Goal: Task Accomplishment & Management: Use online tool/utility

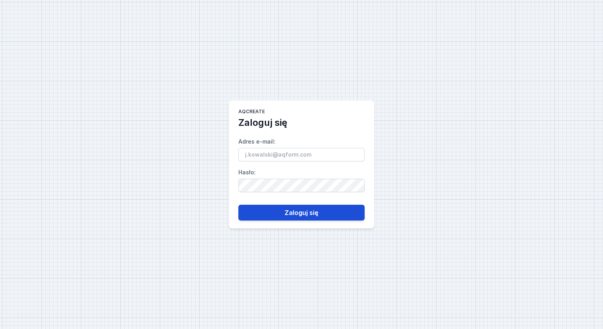
type input "[EMAIL_ADDRESS][PERSON_NAME][DOMAIN_NAME]"
click at [338, 210] on button "Zaloguj się" at bounding box center [301, 213] width 126 height 16
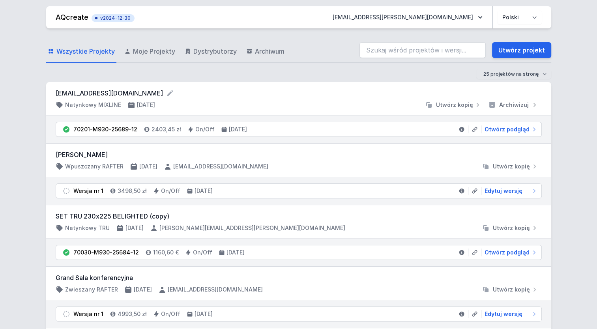
click at [513, 133] on li "70201-M930-25689-12 2403,45 zł On/Off [DATE] Otwórz podgląd" at bounding box center [299, 129] width 486 height 14
click at [513, 131] on span "Otwórz podgląd" at bounding box center [507, 130] width 45 height 8
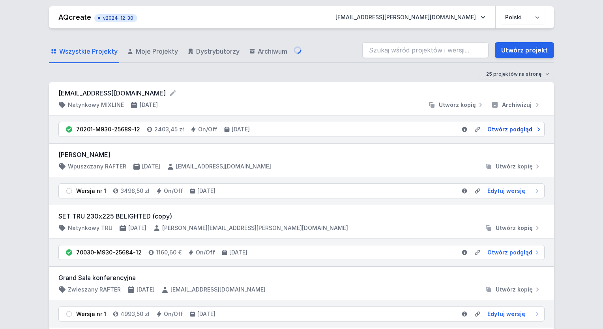
select select "2"
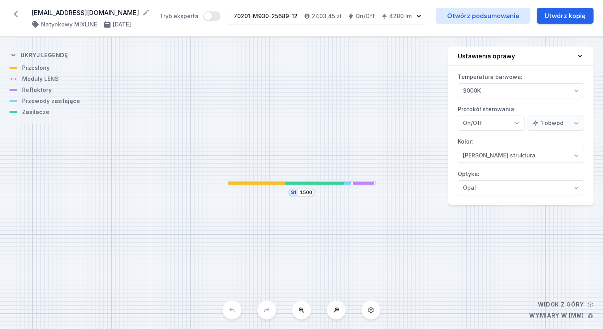
click at [332, 185] on div at bounding box center [302, 183] width 148 height 4
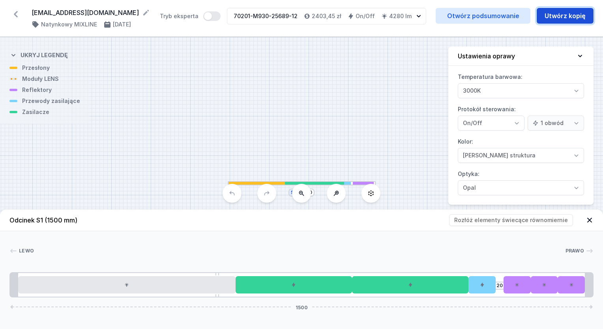
click at [556, 17] on button "Utwórz kopię" at bounding box center [565, 16] width 57 height 16
select select "2"
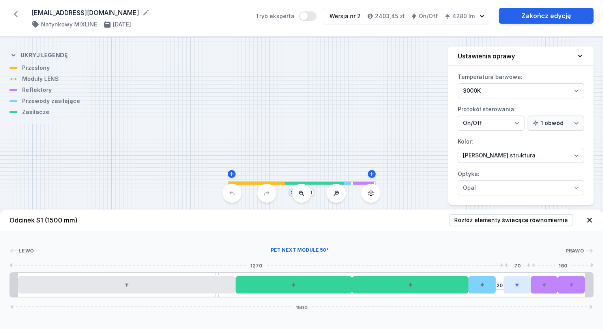
click at [512, 283] on div at bounding box center [517, 284] width 27 height 17
click at [538, 288] on div at bounding box center [544, 284] width 27 height 17
select select "1524"
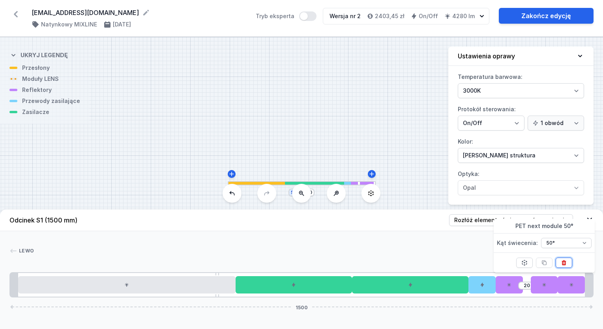
click at [561, 264] on icon at bounding box center [564, 263] width 6 height 6
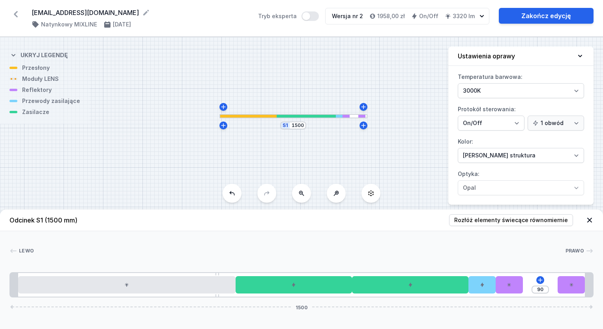
drag, startPoint x: 387, startPoint y: 151, endPoint x: 381, endPoint y: 76, distance: 75.3
click at [381, 76] on div "S1 1500" at bounding box center [301, 183] width 603 height 292
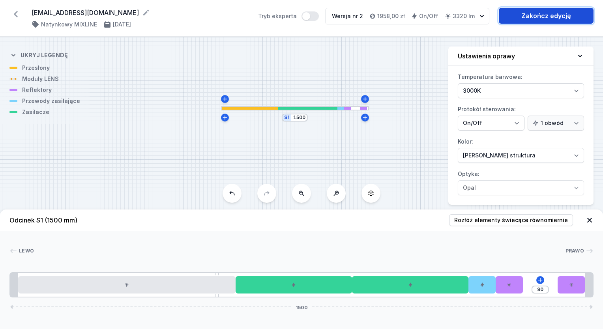
click at [545, 19] on link "Zakończ edycję" at bounding box center [546, 16] width 95 height 16
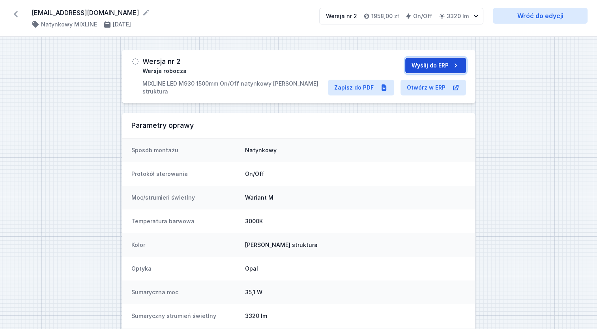
click at [427, 65] on button "Wyślij do ERP" at bounding box center [435, 66] width 61 height 16
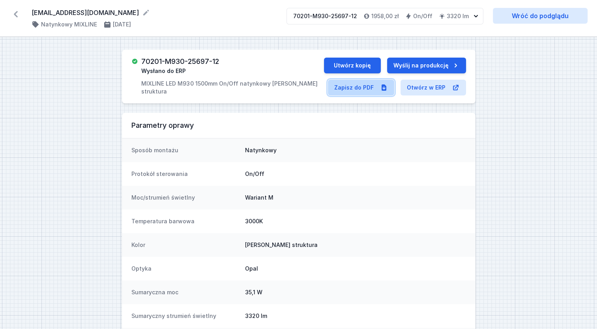
click at [356, 86] on link "Zapisz do PDF" at bounding box center [361, 88] width 66 height 16
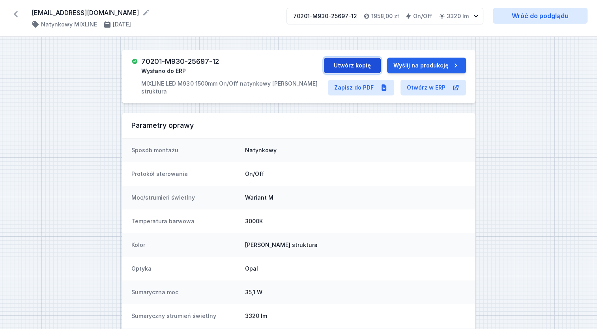
click at [362, 65] on button "Utwórz kopię" at bounding box center [352, 66] width 57 height 16
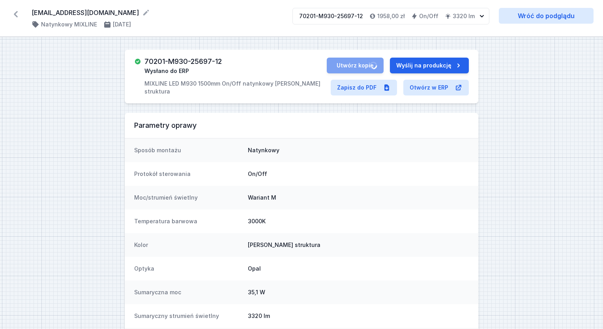
select select "2"
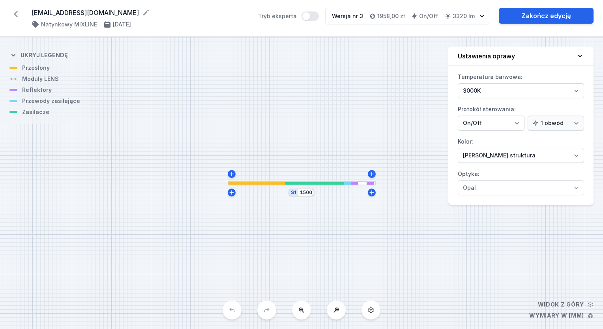
click at [323, 184] on div at bounding box center [330, 183] width 30 height 3
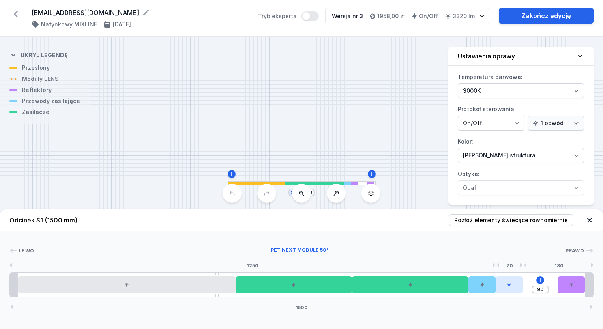
click at [515, 283] on div at bounding box center [509, 284] width 27 height 17
select select "1524"
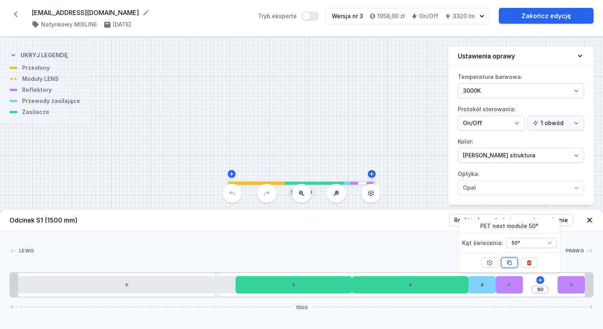
click at [512, 264] on icon at bounding box center [509, 263] width 6 height 6
type input "20"
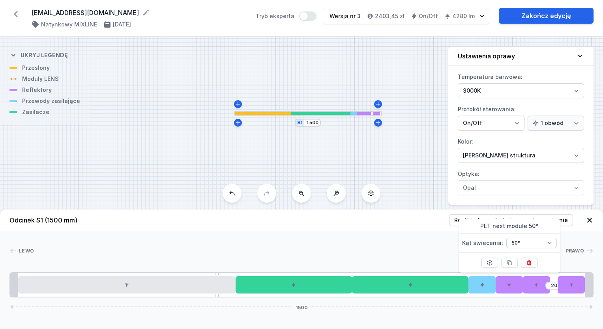
drag, startPoint x: 308, startPoint y: 150, endPoint x: 314, endPoint y: 80, distance: 70.2
click at [314, 80] on div "S1 1500" at bounding box center [301, 183] width 603 height 292
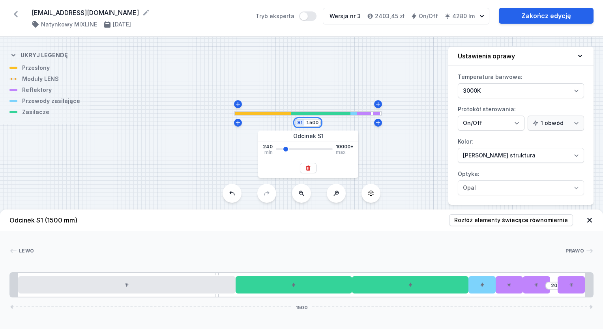
click at [309, 124] on input "1500" at bounding box center [312, 123] width 13 height 6
type input "1600"
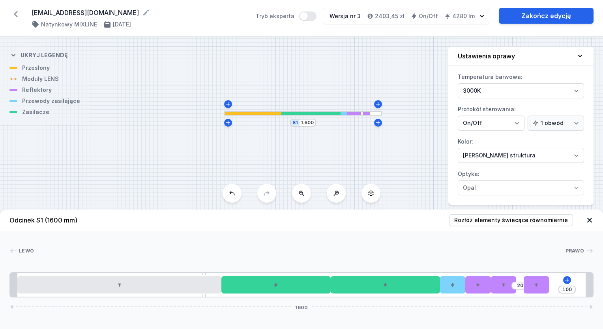
click at [136, 126] on div "S1 1600" at bounding box center [301, 183] width 603 height 292
type input "120"
drag, startPoint x: 541, startPoint y: 288, endPoint x: 604, endPoint y: 284, distance: 63.7
click at [603, 284] on html "[EMAIL_ADDRESS][DOMAIN_NAME] ( 11488 /v 3 ) Natynkowy MIXLINE [DATE] Tryb ekspe…" at bounding box center [301, 164] width 603 height 329
drag, startPoint x: 510, startPoint y: 289, endPoint x: 514, endPoint y: 287, distance: 4.3
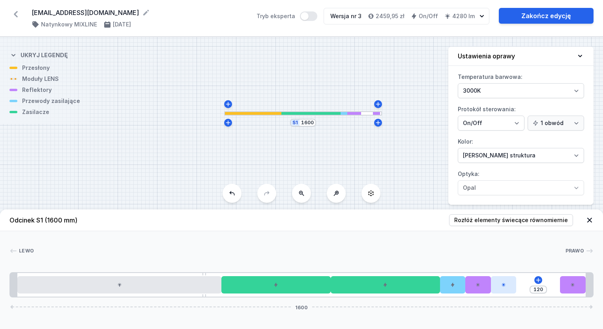
click at [531, 291] on div "120 1600" at bounding box center [301, 284] width 584 height 25
type input "44"
type input "76"
drag, startPoint x: 510, startPoint y: 285, endPoint x: 538, endPoint y: 287, distance: 28.1
click at [543, 283] on div "76 44 1600" at bounding box center [301, 284] width 584 height 25
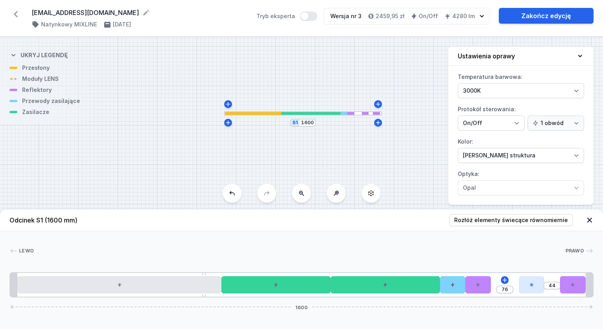
type input "47"
type input "73"
drag, startPoint x: 509, startPoint y: 291, endPoint x: 494, endPoint y: 291, distance: 14.6
click at [494, 291] on div "73 47 1600" at bounding box center [301, 284] width 584 height 25
type input "114"
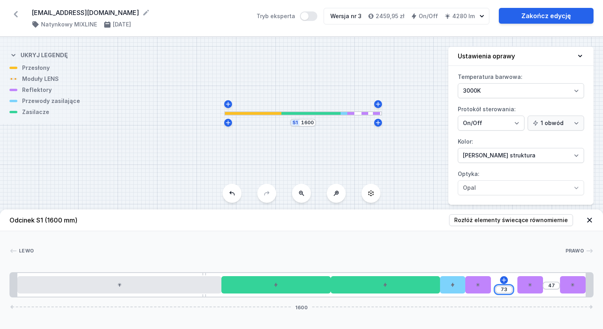
type input "6"
type input "60"
click at [402, 240] on div "Lewo Prawo 1 2 3 4 4 5 6 6 6 1 60 60 1600 528 10 560 300 300 70 70 60 70 60 70 …" at bounding box center [301, 264] width 603 height 66
click at [306, 123] on input "1600" at bounding box center [307, 123] width 13 height 6
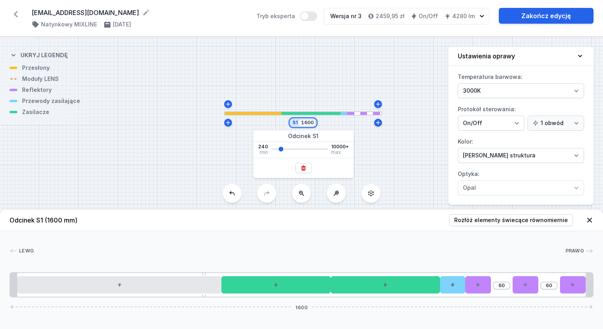
click at [306, 124] on input "1600" at bounding box center [307, 123] width 13 height 6
click at [307, 126] on div "S1 1600" at bounding box center [303, 123] width 26 height 8
click at [309, 122] on input "1600" at bounding box center [307, 123] width 13 height 6
type input "1650"
click at [205, 154] on div "S1 1650" at bounding box center [301, 183] width 603 height 292
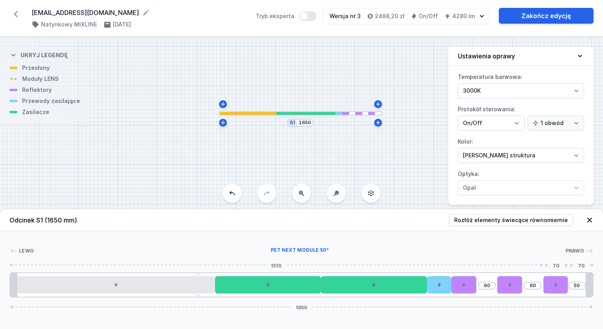
type input "110"
drag, startPoint x: 559, startPoint y: 287, endPoint x: 601, endPoint y: 287, distance: 42.2
click at [601, 287] on div "[PERSON_NAME] 1 2 3 4 4 5 6 6 6 1 60 110 1650 528 10 560 300 300 70 70 60 70 11…" at bounding box center [301, 264] width 603 height 66
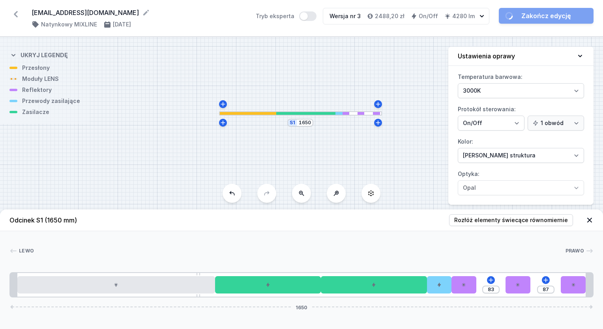
type input "86"
type input "84"
type input "83"
type input "87"
type input "82"
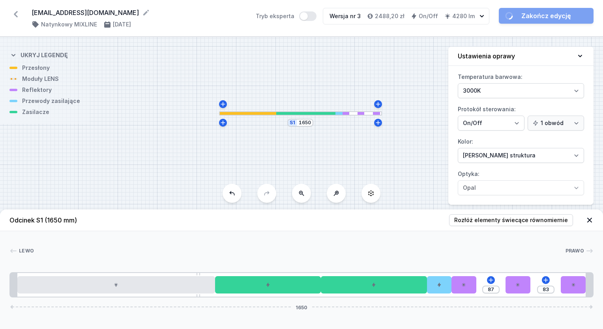
type input "88"
type input "77"
type input "93"
type input "74"
type input "96"
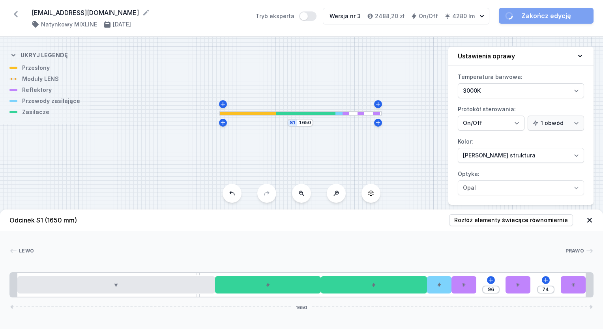
type input "73"
type input "97"
type input "72"
type input "98"
type input "71"
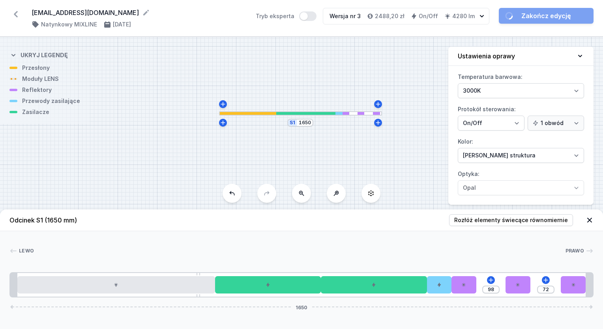
type input "99"
type input "70"
type input "100"
type input "71"
type input "99"
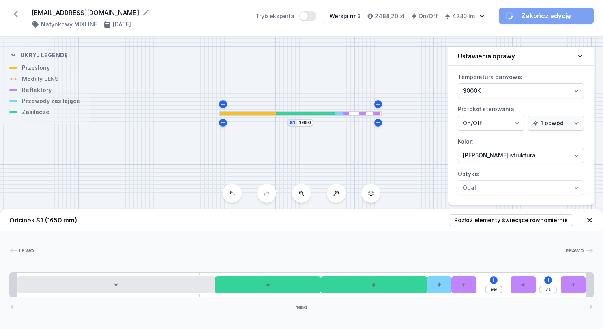
type input "72"
type input "98"
type input "74"
type input "96"
type input "75"
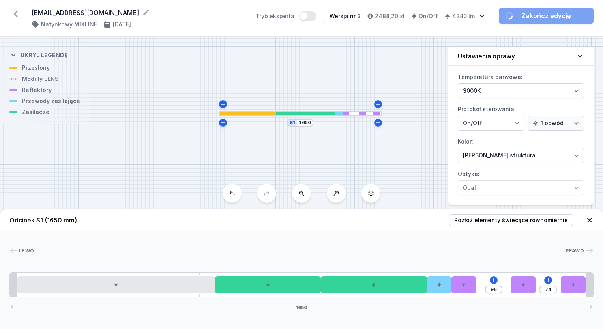
type input "95"
type input "76"
type input "94"
type input "77"
type input "93"
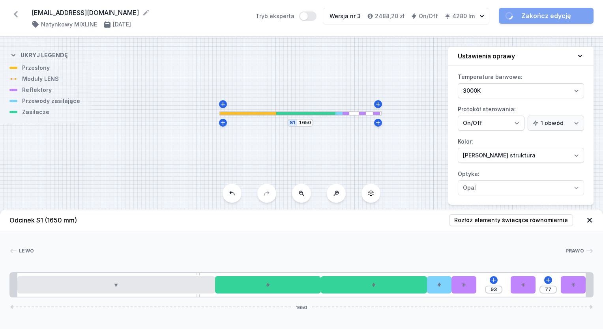
type input "80"
type input "90"
type input "81"
type input "89"
type input "82"
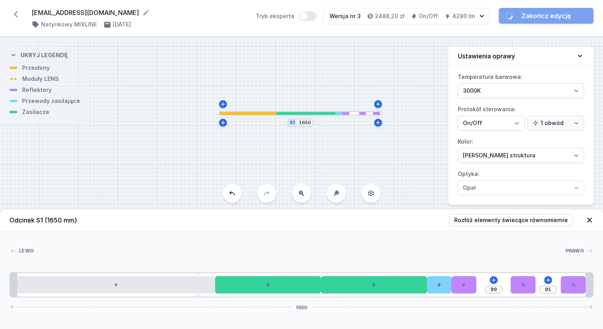
type input "88"
type input "83"
type input "87"
type input "84"
type input "86"
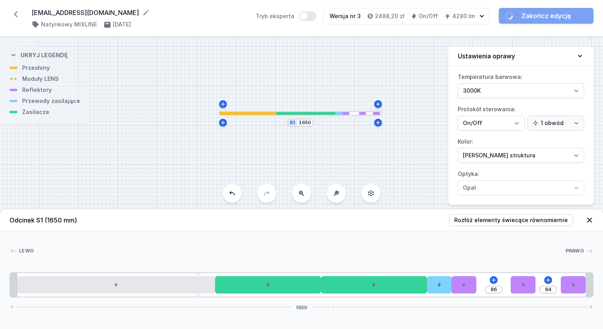
type input "85"
type input "84"
type input "86"
type input "83"
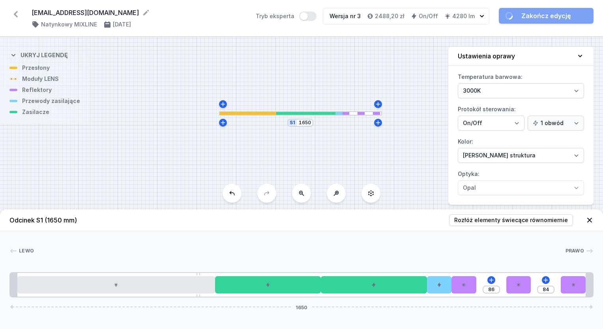
type input "87"
drag, startPoint x: 518, startPoint y: 289, endPoint x: 533, endPoint y: 290, distance: 15.8
click at [533, 290] on div "87 83 1650" at bounding box center [301, 284] width 584 height 25
click at [493, 291] on input "87" at bounding box center [492, 290] width 13 height 6
type input "85"
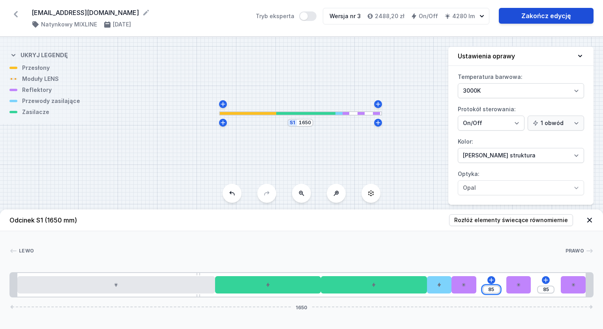
type input "85"
click at [537, 16] on link "Zakończ edycję" at bounding box center [546, 16] width 95 height 16
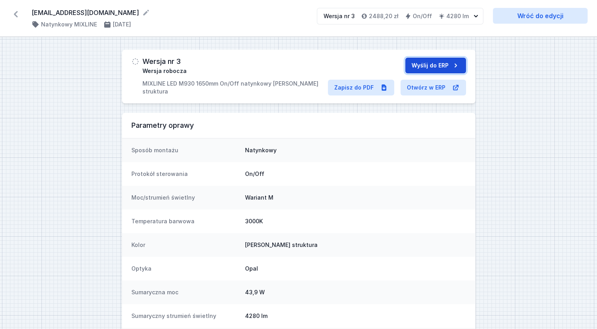
click at [423, 69] on button "Wyślij do ERP" at bounding box center [435, 66] width 61 height 16
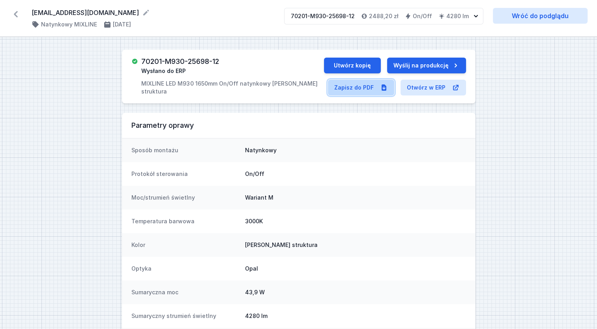
click at [362, 90] on link "Zapisz do PDF" at bounding box center [361, 88] width 66 height 16
